Goal: Task Accomplishment & Management: Manage account settings

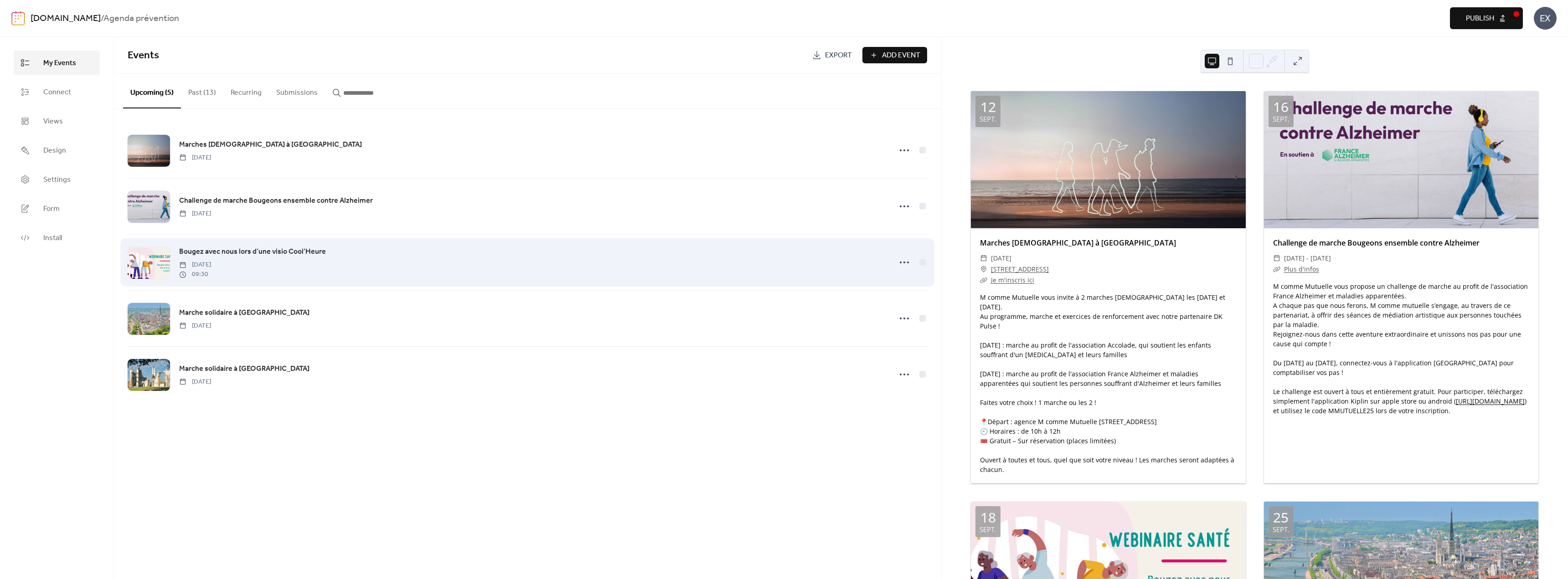
click at [194, 251] on span "Bougez avec nous lors d’une visio Cool’Heure" at bounding box center [252, 252] width 147 height 11
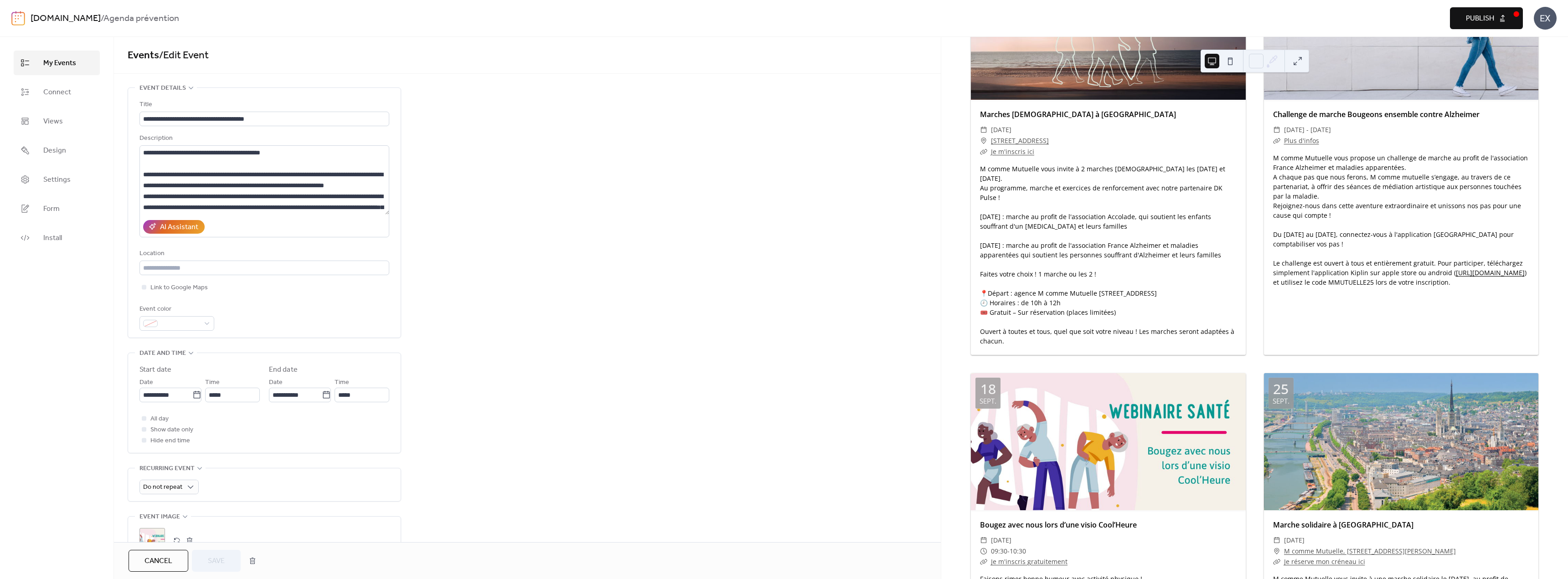
scroll to position [46, 0]
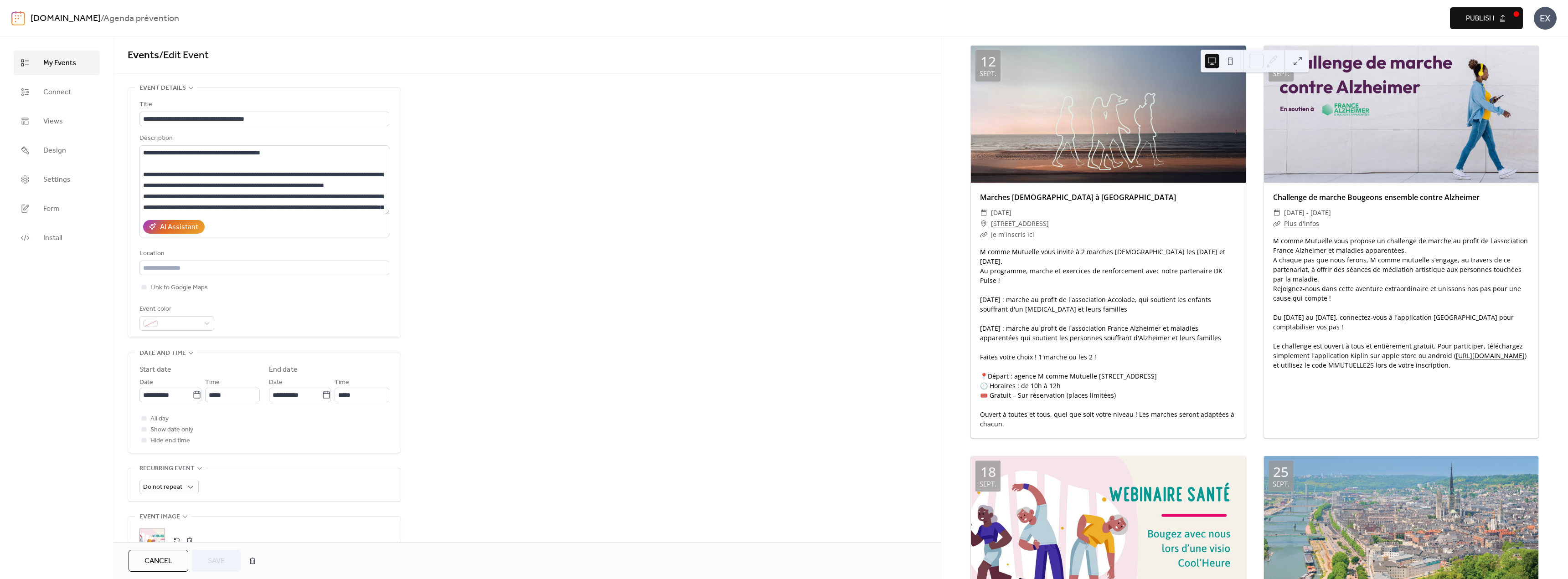
click at [38, 60] on link "My Events" at bounding box center [57, 63] width 86 height 24
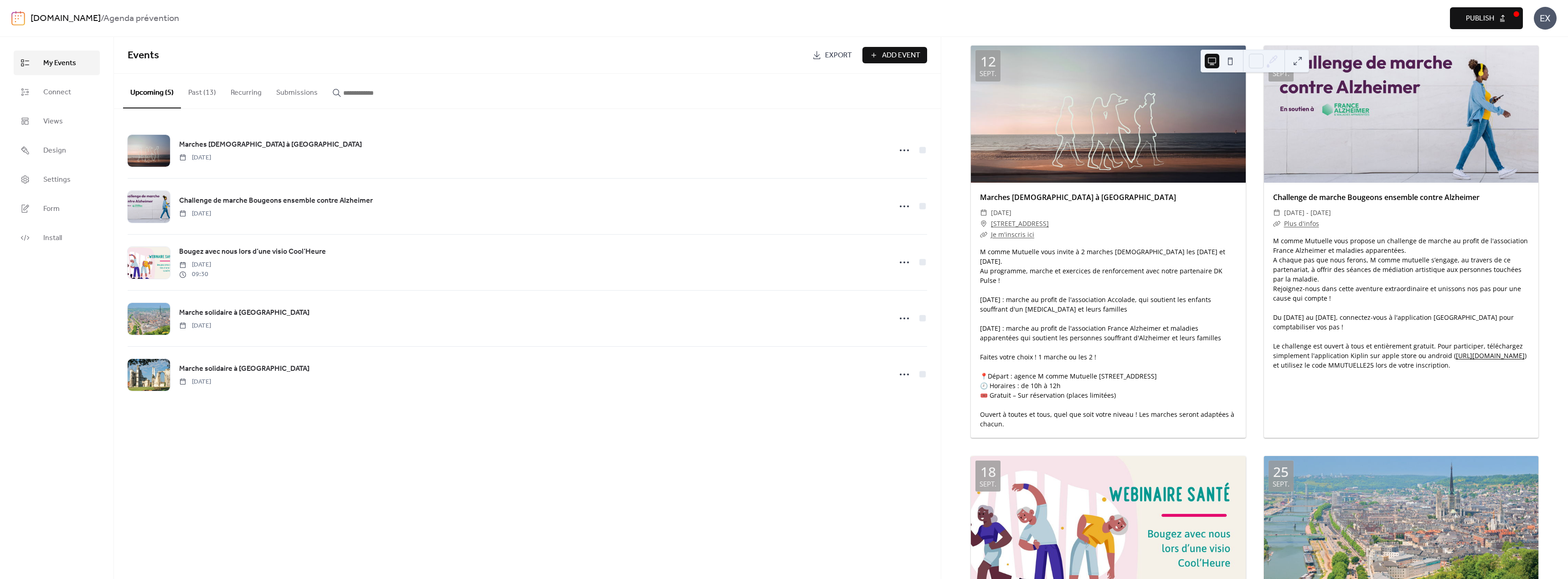
click at [206, 97] on button "Past (13)" at bounding box center [202, 90] width 43 height 33
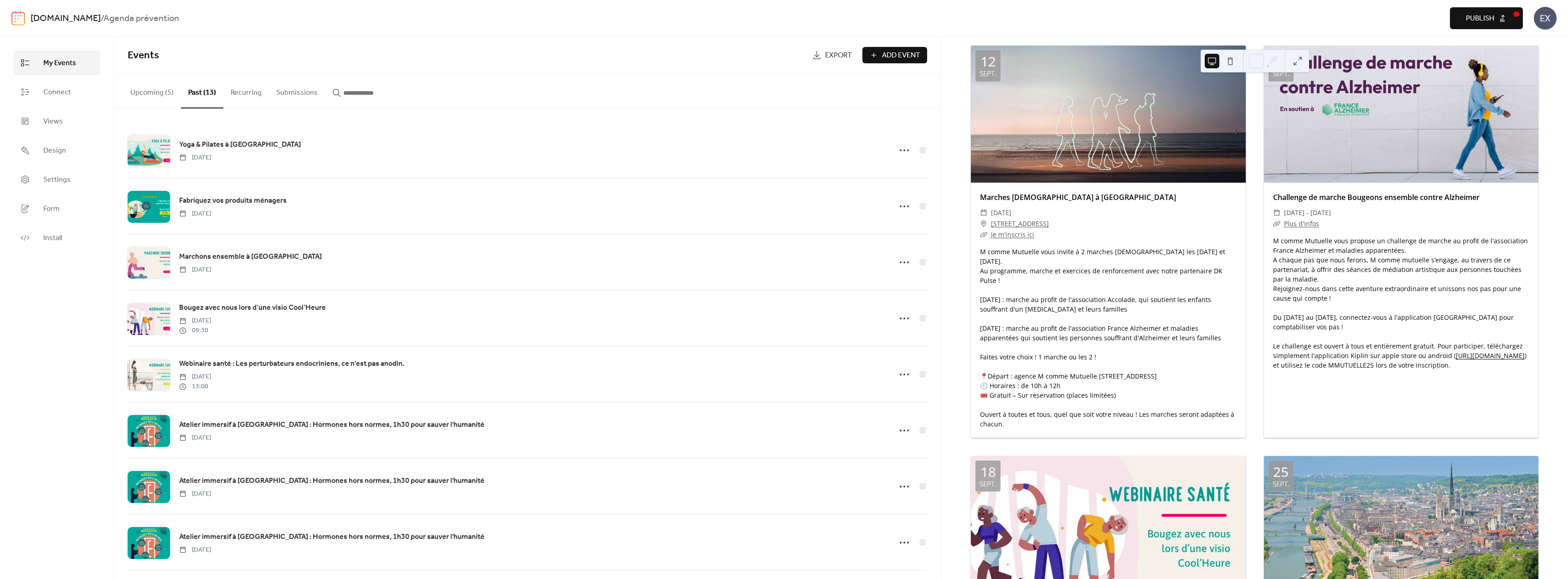
click at [161, 89] on button "Upcoming (5)" at bounding box center [152, 90] width 58 height 33
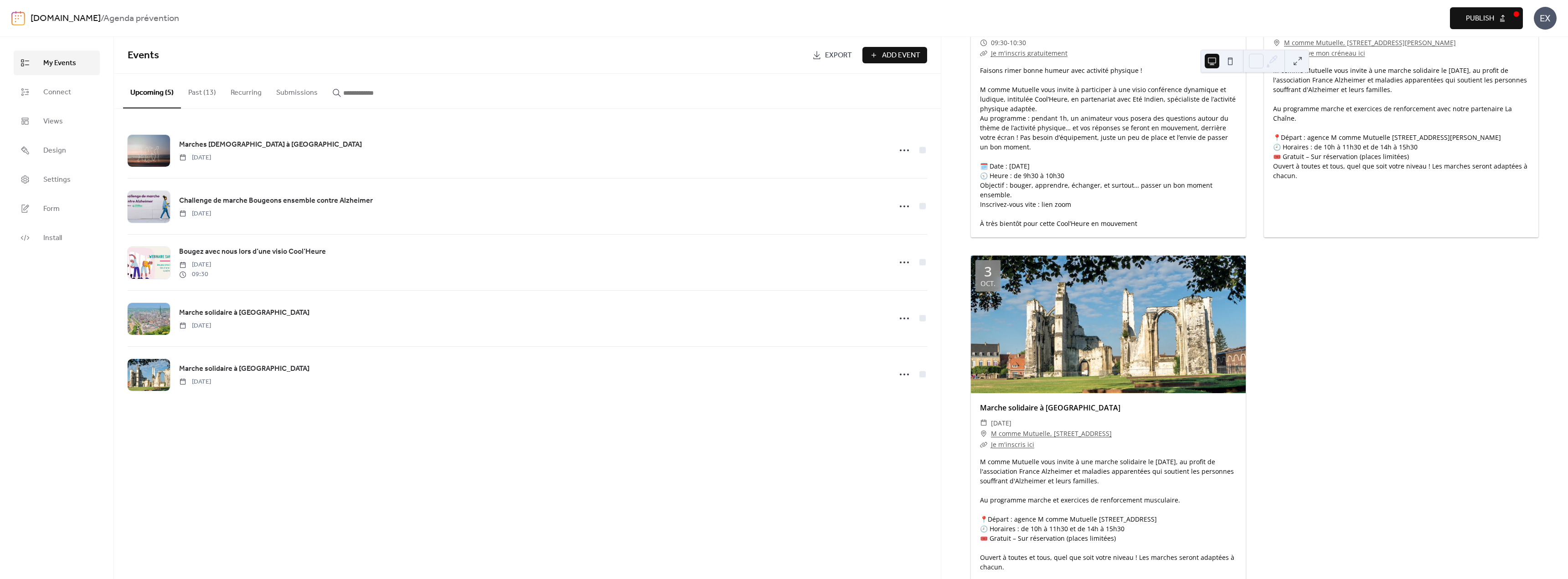
scroll to position [637, 0]
click at [17, 20] on img at bounding box center [18, 18] width 13 height 15
